Goal: Information Seeking & Learning: Learn about a topic

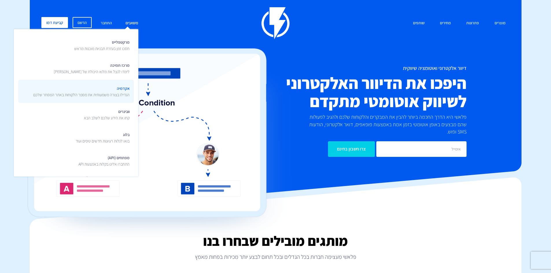
click at [124, 91] on span "אקדמיה הגדילו בצורה משמעותית את מספר הלקוחות באתר המסחר שלכם" at bounding box center [81, 91] width 96 height 14
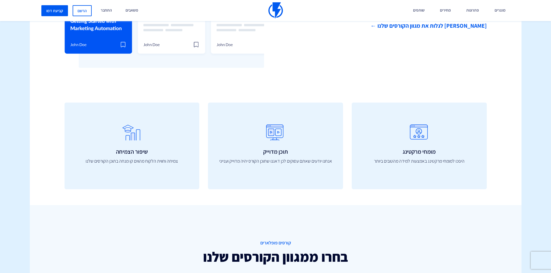
scroll to position [260, 0]
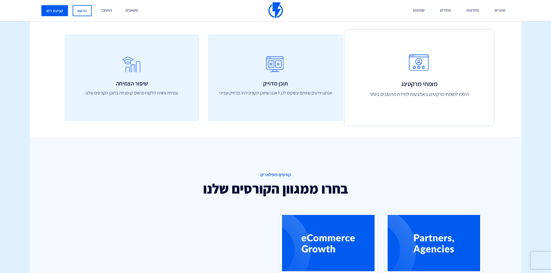
click at [392, 73] on icon at bounding box center [420, 65] width 136 height 23
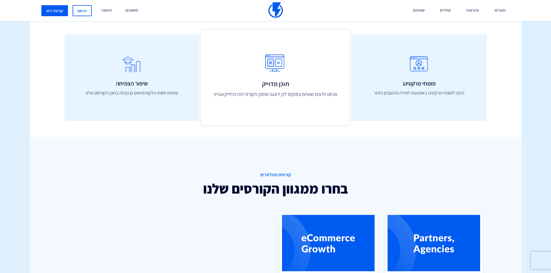
click at [270, 77] on icon at bounding box center [276, 65] width 136 height 23
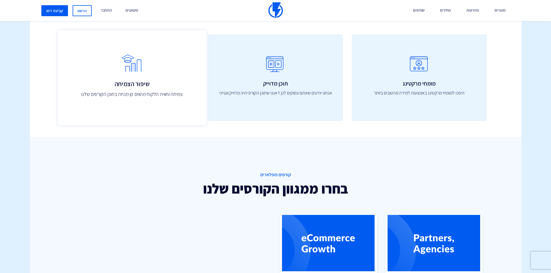
click at [182, 74] on icon at bounding box center [132, 65] width 136 height 23
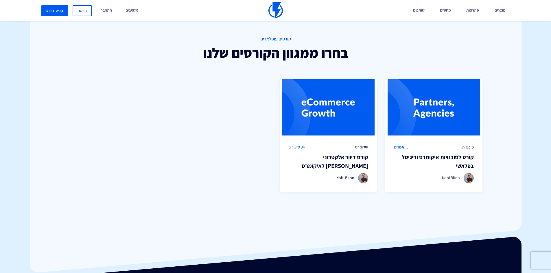
scroll to position [405, 0]
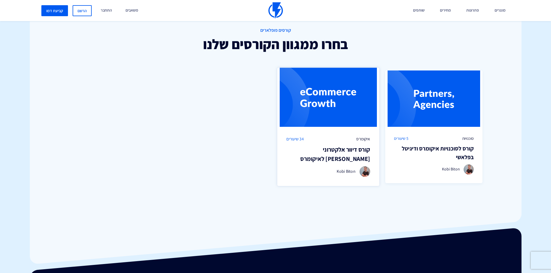
click at [362, 161] on h3 "קורס דיוור אלקטרוני [PERSON_NAME] לאיקומרס" at bounding box center [328, 154] width 84 height 18
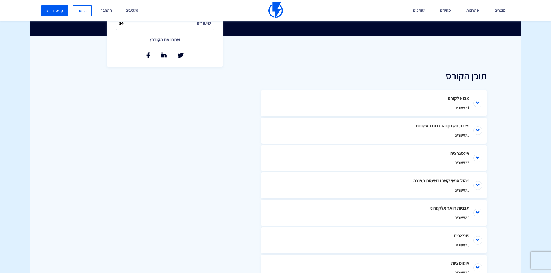
scroll to position [260, 0]
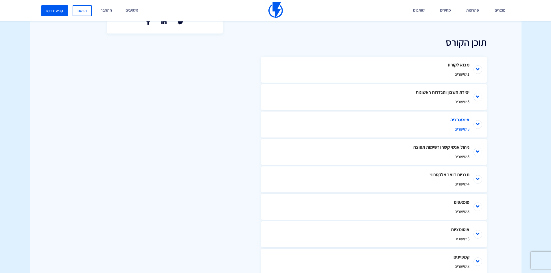
click at [479, 127] on li "אינטגרציה 3 שיעורים" at bounding box center [374, 125] width 226 height 26
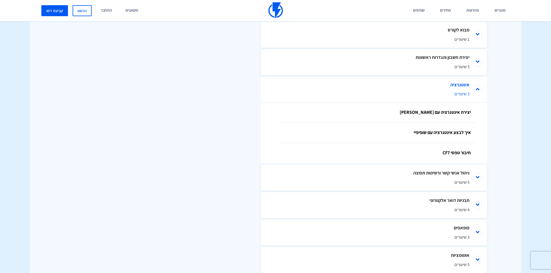
scroll to position [321, 0]
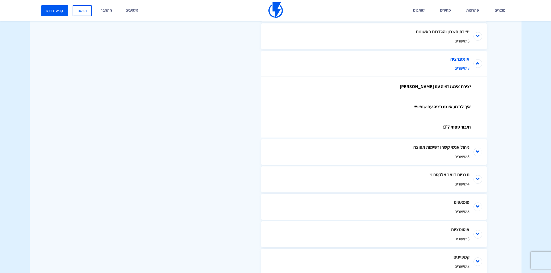
click at [477, 61] on li "אינטגרציה 3 שיעורים" at bounding box center [374, 64] width 226 height 26
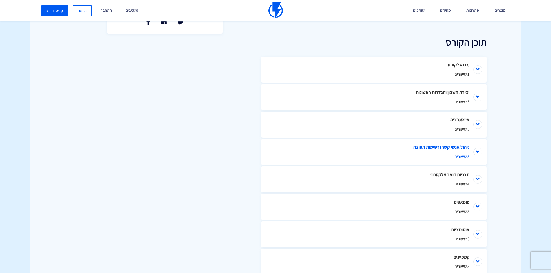
click at [477, 151] on li "ניהול אנשי קשר ורשימות תפוצה 5 שיעורים" at bounding box center [374, 152] width 226 height 26
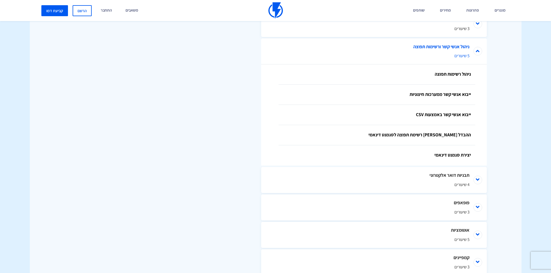
scroll to position [362, 0]
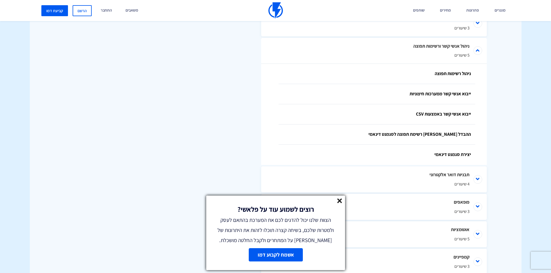
click at [338, 202] on line at bounding box center [340, 201] width 4 height 4
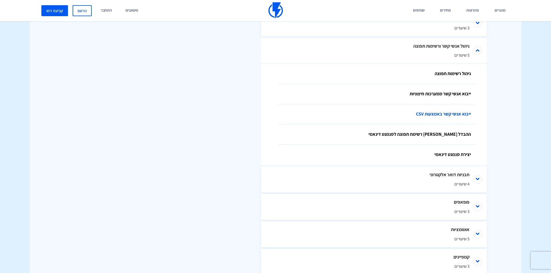
click at [456, 114] on link "ייבוא אנשי קשר באמצעות CSV" at bounding box center [377, 114] width 197 height 20
